Goal: Information Seeking & Learning: Understand process/instructions

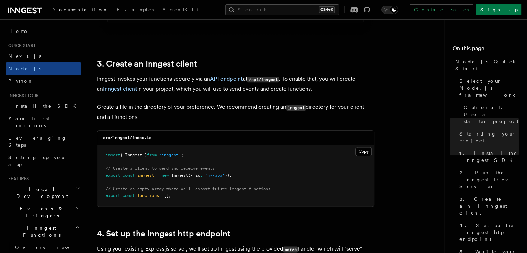
drag, startPoint x: 106, startPoint y: 189, endPoint x: 191, endPoint y: 200, distance: 85.9
click at [191, 200] on pre "import { Inngest } from "inngest" ; // Create a client to send and receive even…" at bounding box center [235, 175] width 276 height 61
copy code "// Create an empty array where we'll export future Inngest functions export con…"
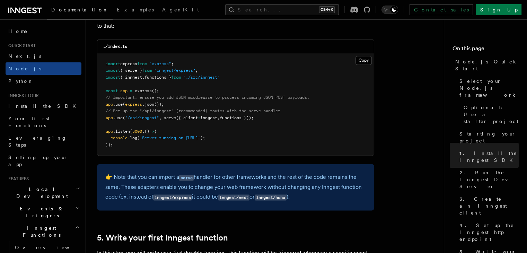
scroll to position [1094, 0]
drag, startPoint x: 165, startPoint y: 118, endPoint x: 264, endPoint y: 120, distance: 99.8
click at [264, 120] on pre "import express from "express" ; import { serve } from "inngest/express" ; impor…" at bounding box center [235, 105] width 276 height 102
drag, startPoint x: 165, startPoint y: 118, endPoint x: 256, endPoint y: 118, distance: 90.8
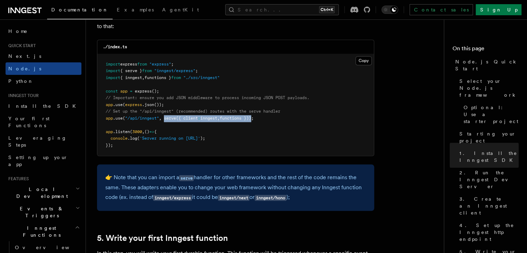
click at [254, 118] on span "app .use ( "/api/inngest" , serve ({ client : inngest , functions }));" at bounding box center [180, 118] width 148 height 5
click at [254, 118] on span "functions }));" at bounding box center [237, 118] width 34 height 5
drag, startPoint x: 257, startPoint y: 118, endPoint x: 165, endPoint y: 118, distance: 91.5
click at [165, 118] on span "app .use ( "/api/inngest" , serve ({ client : inngest , functions }));" at bounding box center [180, 118] width 148 height 5
copy span "serve ({ client : inngest , functions })"
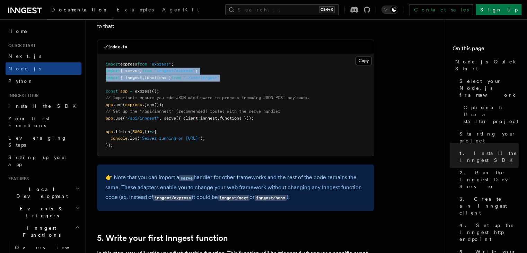
drag, startPoint x: 106, startPoint y: 70, endPoint x: 234, endPoint y: 76, distance: 127.6
click at [234, 76] on pre "import express from "express" ; import { serve } from "inngest/express" ; impor…" at bounding box center [235, 105] width 276 height 102
copy code "import { serve } from "inngest/express" ; import { inngest , functions } from "…"
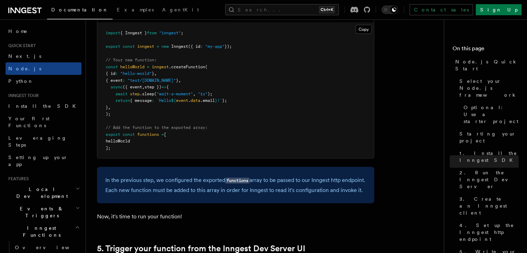
scroll to position [1417, 0]
